Goal: Task Accomplishment & Management: Manage account settings

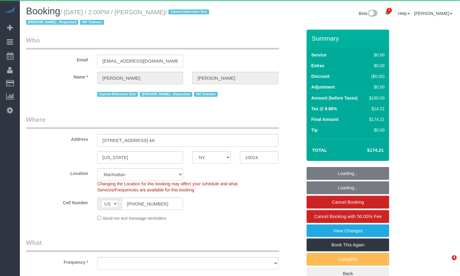
select select "NY"
select select "object:3990"
select select "1"
select select "spot1"
select select "number:89"
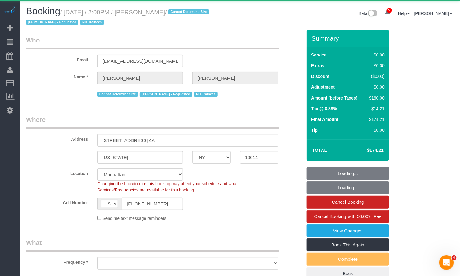
select select "number:90"
select select "number:15"
select select "number:5"
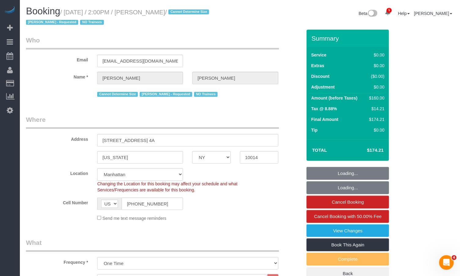
select select "object:4678"
select select "string:stripe-pm_1S0MpW4VGloSiKo7ykkyT5lm"
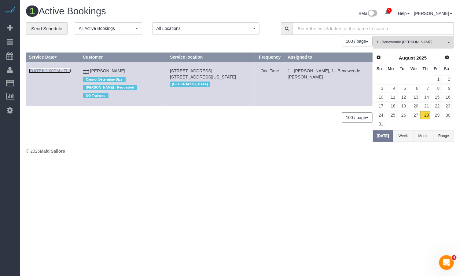
click at [52, 70] on link "Aug 28th / 2:00PM / Thu" at bounding box center [50, 70] width 42 height 5
click at [402, 43] on span "1 - Benewende [PERSON_NAME]" at bounding box center [412, 42] width 70 height 5
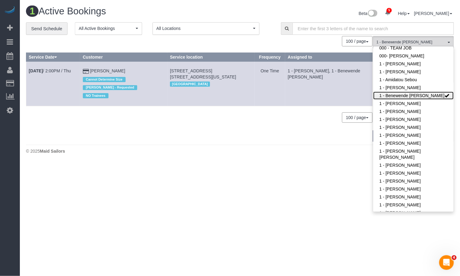
scroll to position [51, 0]
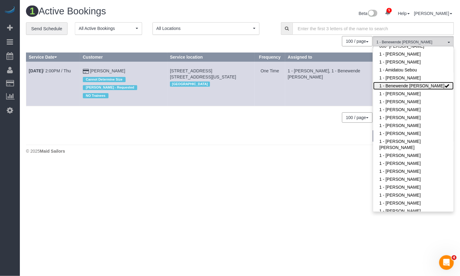
click at [434, 85] on link "1 - Benewende [PERSON_NAME]" at bounding box center [413, 86] width 80 height 8
click at [409, 43] on span "All Teams" at bounding box center [412, 42] width 70 height 5
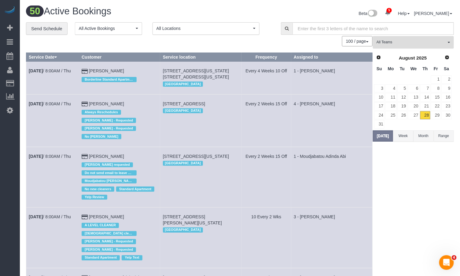
click at [408, 44] on span "All Teams" at bounding box center [412, 42] width 70 height 5
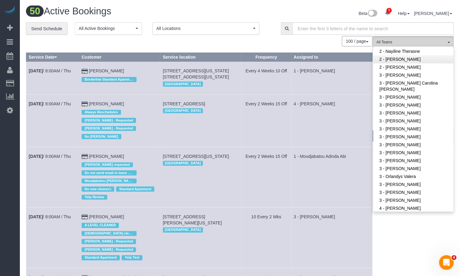
scroll to position [442, 0]
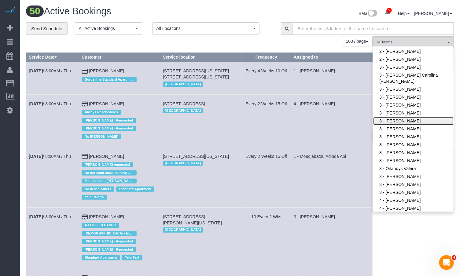
click at [404, 123] on link "3 - [PERSON_NAME]" at bounding box center [413, 121] width 80 height 8
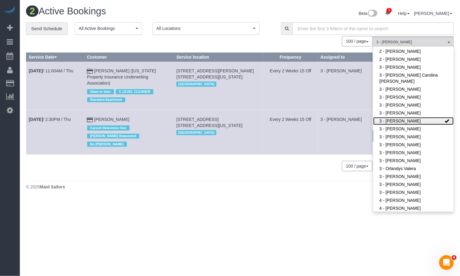
click at [405, 120] on link "3 - [PERSON_NAME]" at bounding box center [413, 121] width 80 height 8
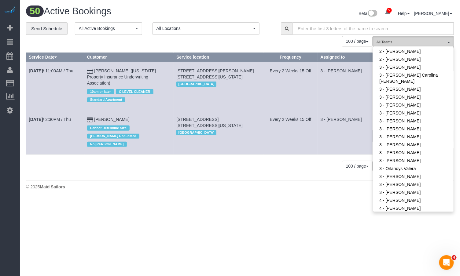
drag, startPoint x: 405, startPoint y: 43, endPoint x: 409, endPoint y: 43, distance: 4.1
click at [405, 43] on span "All Teams" at bounding box center [412, 42] width 70 height 5
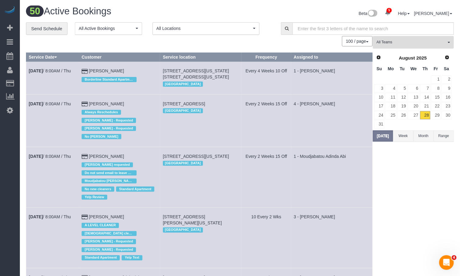
click at [409, 43] on span "All Teams" at bounding box center [412, 42] width 70 height 5
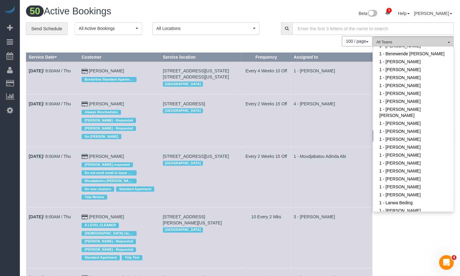
scroll to position [88, 0]
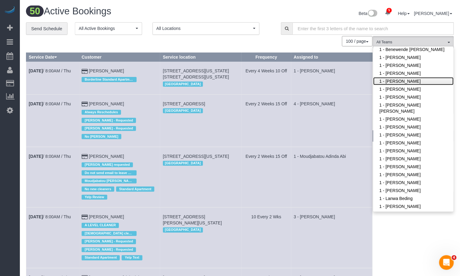
click at [414, 85] on link "1 - [PERSON_NAME]" at bounding box center [413, 81] width 80 height 8
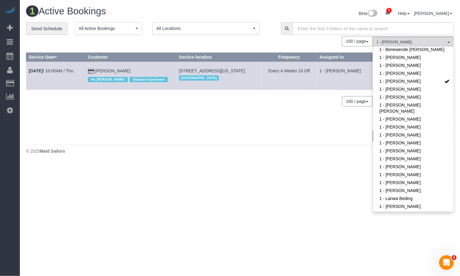
click at [140, 100] on div "0 Bookings found. We couldn't find any bookings that matched your search. Creat…" at bounding box center [199, 89] width 347 height 106
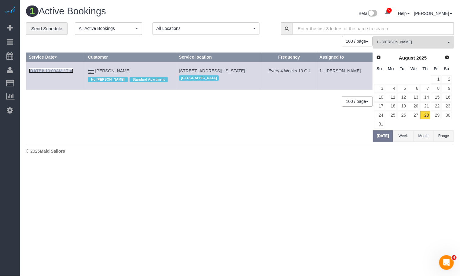
click at [56, 71] on link "Aug 28th / 10:00AM / Thu" at bounding box center [51, 70] width 45 height 5
drag, startPoint x: 121, startPoint y: 70, endPoint x: 96, endPoint y: 72, distance: 25.8
click at [96, 72] on td "Sarah Tracy No Warren Rose Standard Apartment" at bounding box center [130, 76] width 91 height 28
copy link "Sarah Tracy"
click at [418, 41] on span "1 - [PERSON_NAME]" at bounding box center [412, 42] width 70 height 5
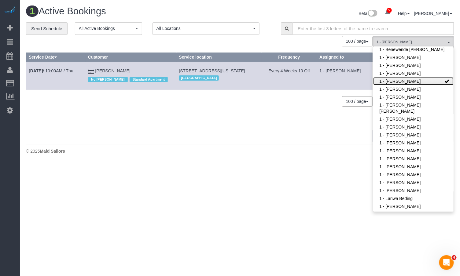
scroll to position [0, 0]
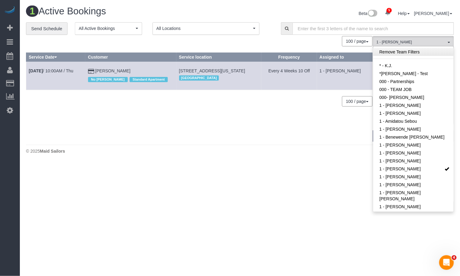
click at [405, 53] on link "Remove Team Filters" at bounding box center [413, 52] width 80 height 8
click at [221, 125] on div "0 Bookings found. We couldn't find any bookings that matched your search. Creat…" at bounding box center [199, 89] width 347 height 106
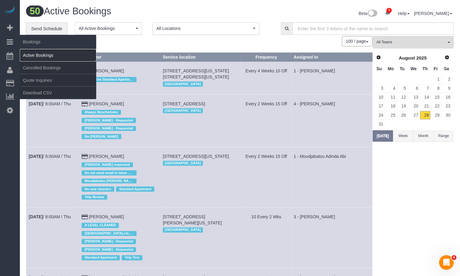
click at [43, 55] on link "Active Bookings" at bounding box center [58, 55] width 76 height 12
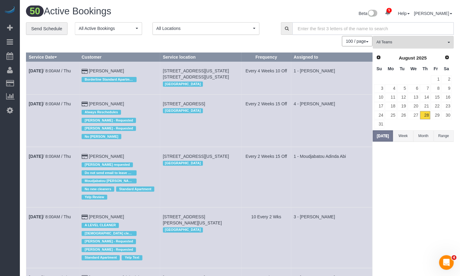
click at [323, 29] on input "text" at bounding box center [373, 28] width 161 height 13
paste input "[PERSON_NAME]"
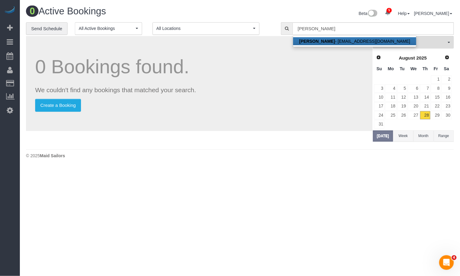
click at [338, 41] on link "Courtenay Valenti - courtenayvalenti@gmail.com" at bounding box center [354, 41] width 123 height 8
type input "[EMAIL_ADDRESS][DOMAIN_NAME]"
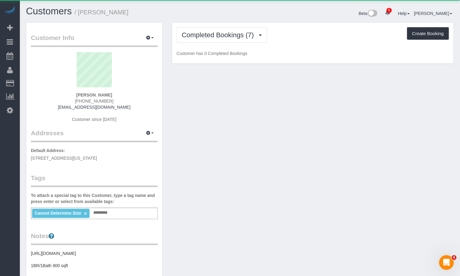
click at [352, 29] on div "Completed Bookings (7) Completed Bookings (7) Cancelled Bookings (11) Charges (…" at bounding box center [313, 35] width 272 height 16
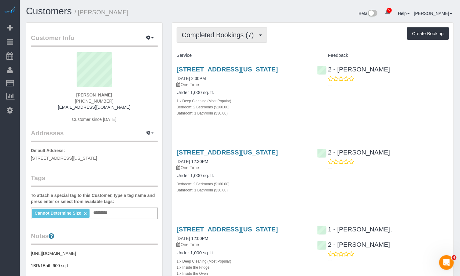
click at [217, 39] on button "Completed Bookings (7)" at bounding box center [222, 35] width 91 height 16
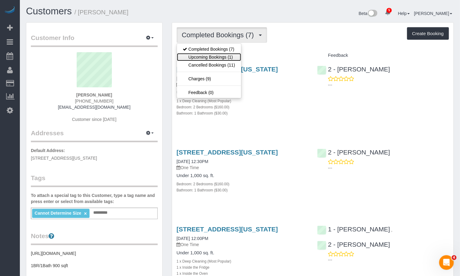
click at [224, 58] on link "Upcoming Bookings (1)" at bounding box center [209, 57] width 64 height 8
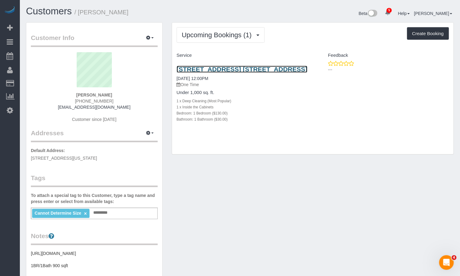
click at [203, 69] on link "302 West 12th Street, Apt. 11f, Manhattan, NY 10014" at bounding box center [242, 69] width 131 height 7
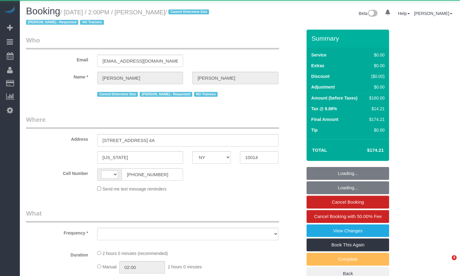
select select "NY"
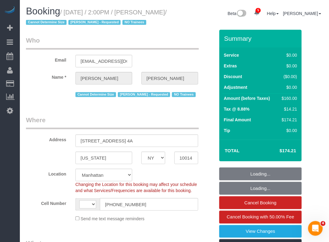
select select "string:US"
select select "object:940"
select select "1"
select select "spot1"
select select "number:89"
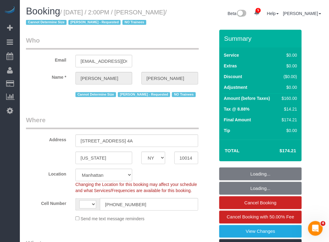
select select "number:90"
select select "number:15"
select select "number:5"
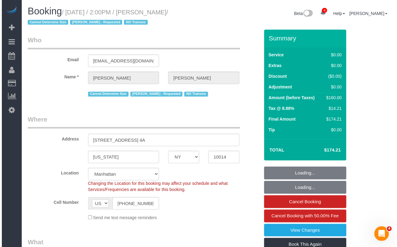
select select "string:stripe-pm_1S0MpW4VGloSiKo7ykkyT5lm"
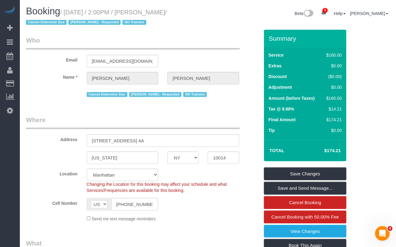
drag, startPoint x: 183, startPoint y: 11, endPoint x: 72, endPoint y: 11, distance: 110.4
click at [72, 11] on small "/ August 28, 2025 / 2:00PM / Jill Schweitzer / Cannot Determine Size Marlenyn R…" at bounding box center [96, 17] width 141 height 17
drag, startPoint x: 69, startPoint y: 12, endPoint x: 184, endPoint y: 14, distance: 115.3
click at [167, 14] on small "/ August 28, 2025 / 2:00PM / Jill Schweitzer / Cannot Determine Size Marlenyn R…" at bounding box center [96, 17] width 141 height 17
copy small "August 28, 2025 / 2:00PM / Jill Schweitze"
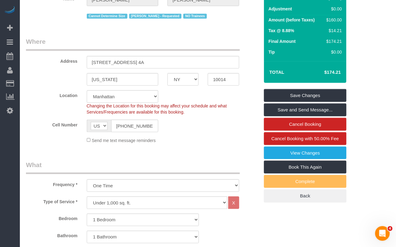
scroll to position [92, 0]
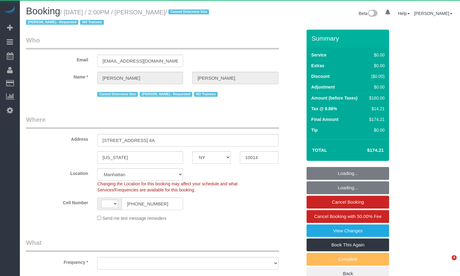
select select "NY"
select select "string:US"
select select "object:940"
select select "1"
select select "spot1"
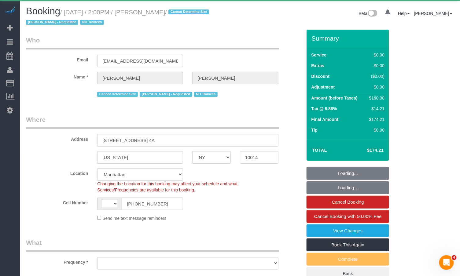
select select "number:89"
select select "number:90"
select select "number:15"
select select "number:5"
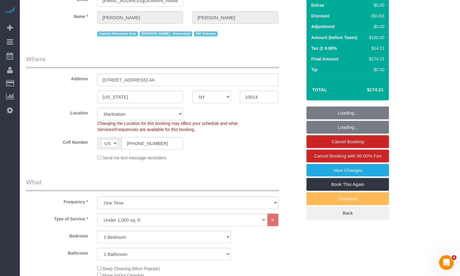
select select "string:stripe-pm_1S0MpW4VGloSiKo7ykkyT5lm"
select select "1"
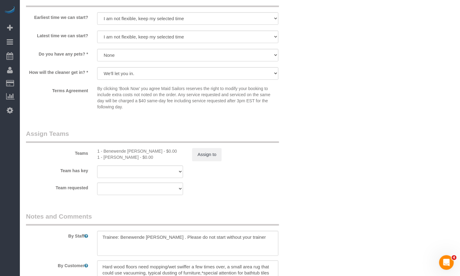
scroll to position [696, 0]
click at [114, 158] on div "1 - Marlenyn Robles - $0.00" at bounding box center [140, 156] width 86 height 6
copy div "Marlenyn"
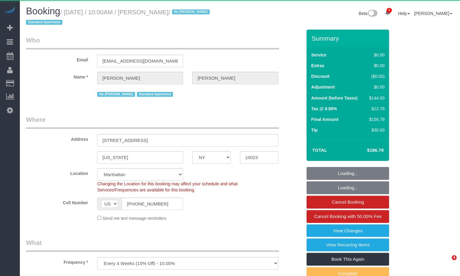
select select "NY"
select select "object:826"
select select "string:stripe-pm_1MzMDc4VGloSiKo7xNndlTC7"
select select "1"
select select "spot1"
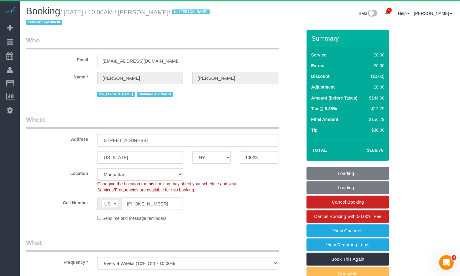
select select "number:56"
select select "number:74"
select select "number:15"
select select "number:6"
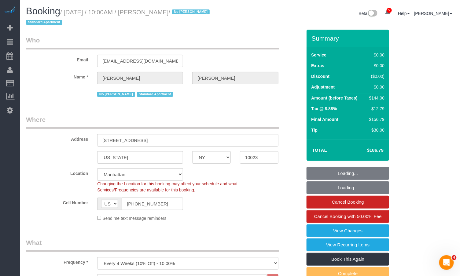
select select "1"
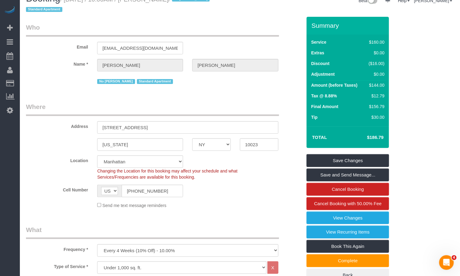
scroll to position [15, 0]
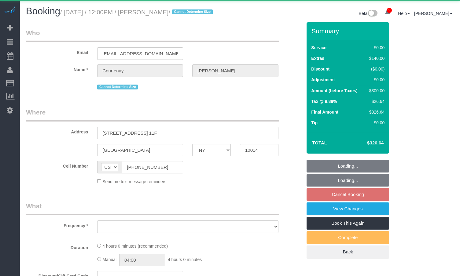
select select "NY"
select select "object:764"
select select "1"
select select "number:57"
select select "number:75"
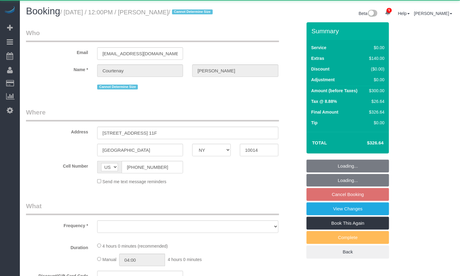
select select "number:15"
select select "number:7"
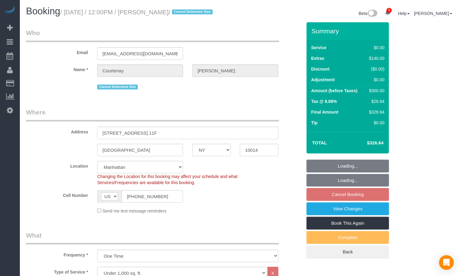
select select "string:stripe-pm_1RwpLJ4VGloSiKo7v6odXzfJ"
select select "spot3"
select select "object:1345"
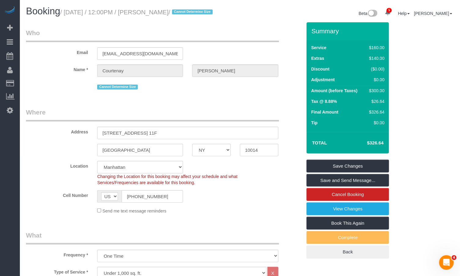
drag, startPoint x: 209, startPoint y: 13, endPoint x: 162, endPoint y: 13, distance: 47.4
click at [162, 13] on small "/ [DATE] / 12:00PM / [PERSON_NAME] / Cannot Determine Size" at bounding box center [137, 12] width 154 height 7
copy small "[PERSON_NAME]"
drag, startPoint x: 182, startPoint y: 10, endPoint x: 197, endPoint y: 12, distance: 15.1
click at [182, 10] on small "/ [DATE] / 12:00PM / [PERSON_NAME] / Cannot Determine Size" at bounding box center [137, 12] width 154 height 7
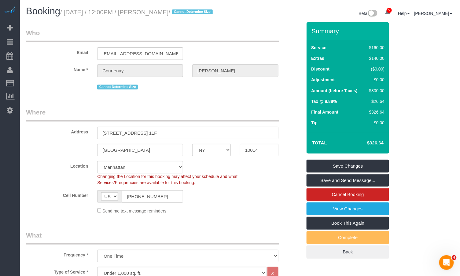
drag, startPoint x: 209, startPoint y: 13, endPoint x: 69, endPoint y: 14, distance: 140.1
click at [69, 14] on small "/ [DATE] / 12:00PM / [PERSON_NAME] / Cannot Determine Size" at bounding box center [137, 12] width 154 height 7
copy small "[DATE] / 12:00PM / [PERSON_NAME]"
